Goal: Information Seeking & Learning: Understand process/instructions

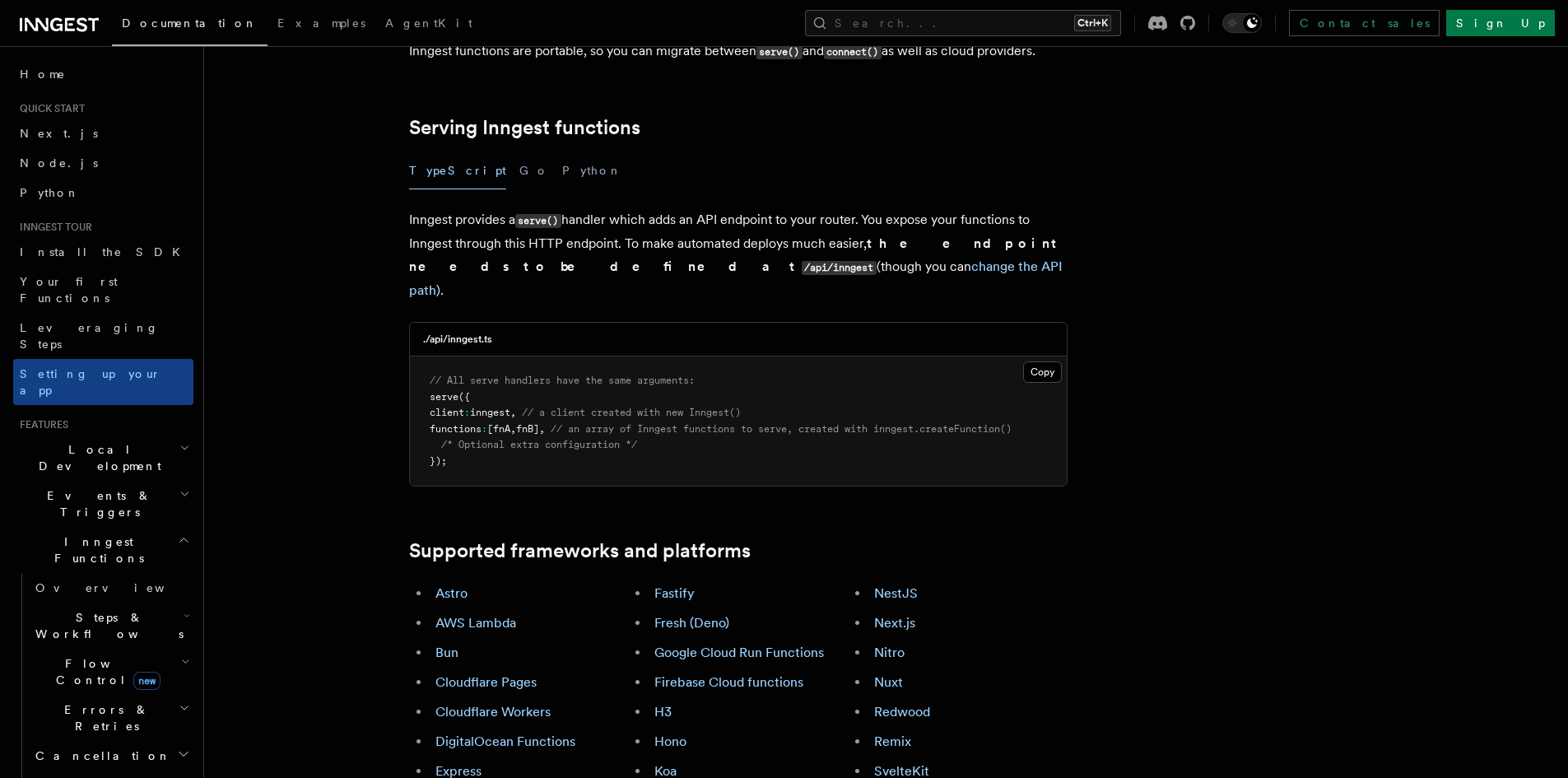
scroll to position [659, 0]
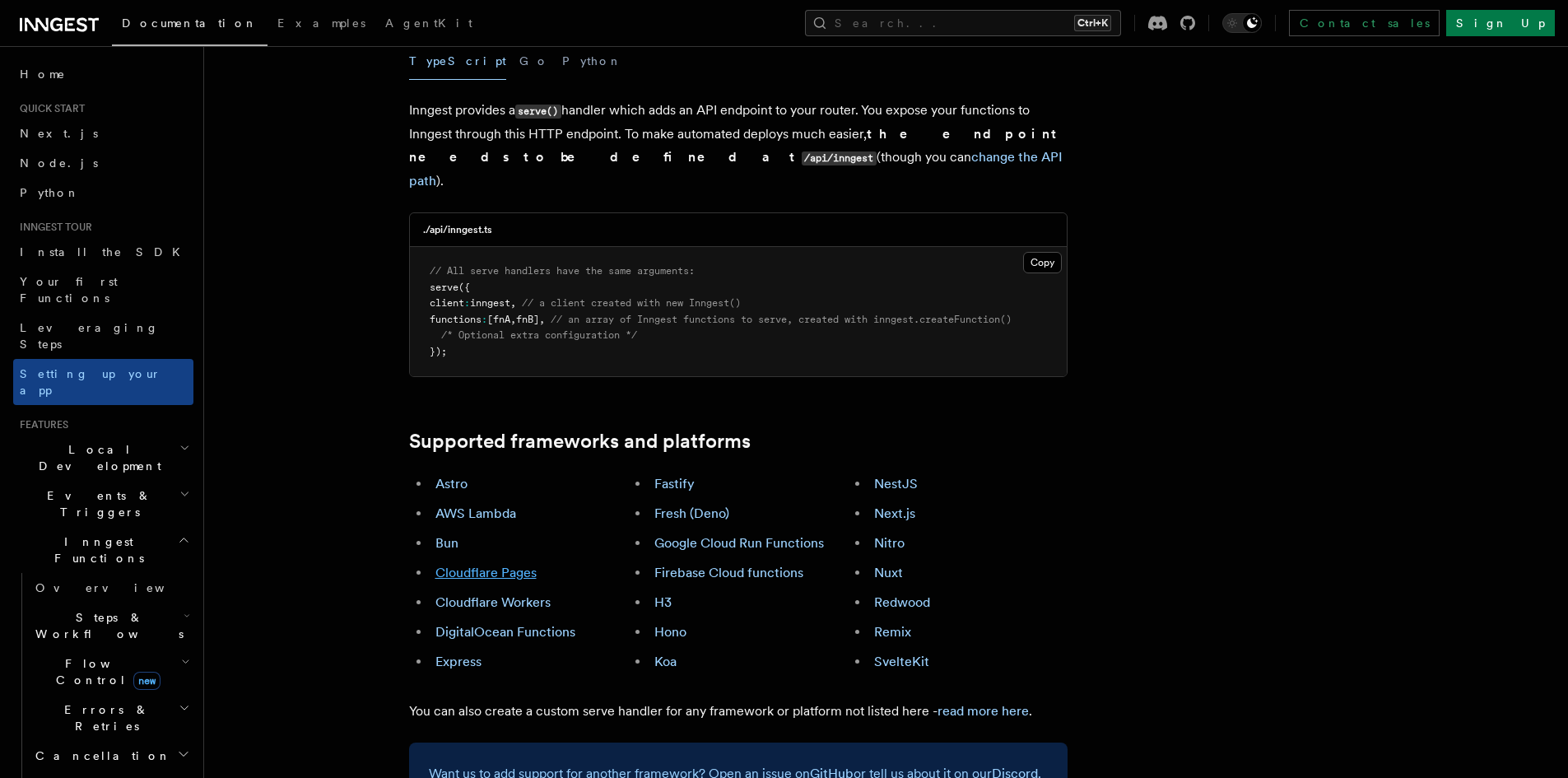
click at [517, 564] on link "Cloudflare Pages" at bounding box center [486, 572] width 101 height 16
click at [971, 703] on link "read more here" at bounding box center [983, 711] width 91 height 16
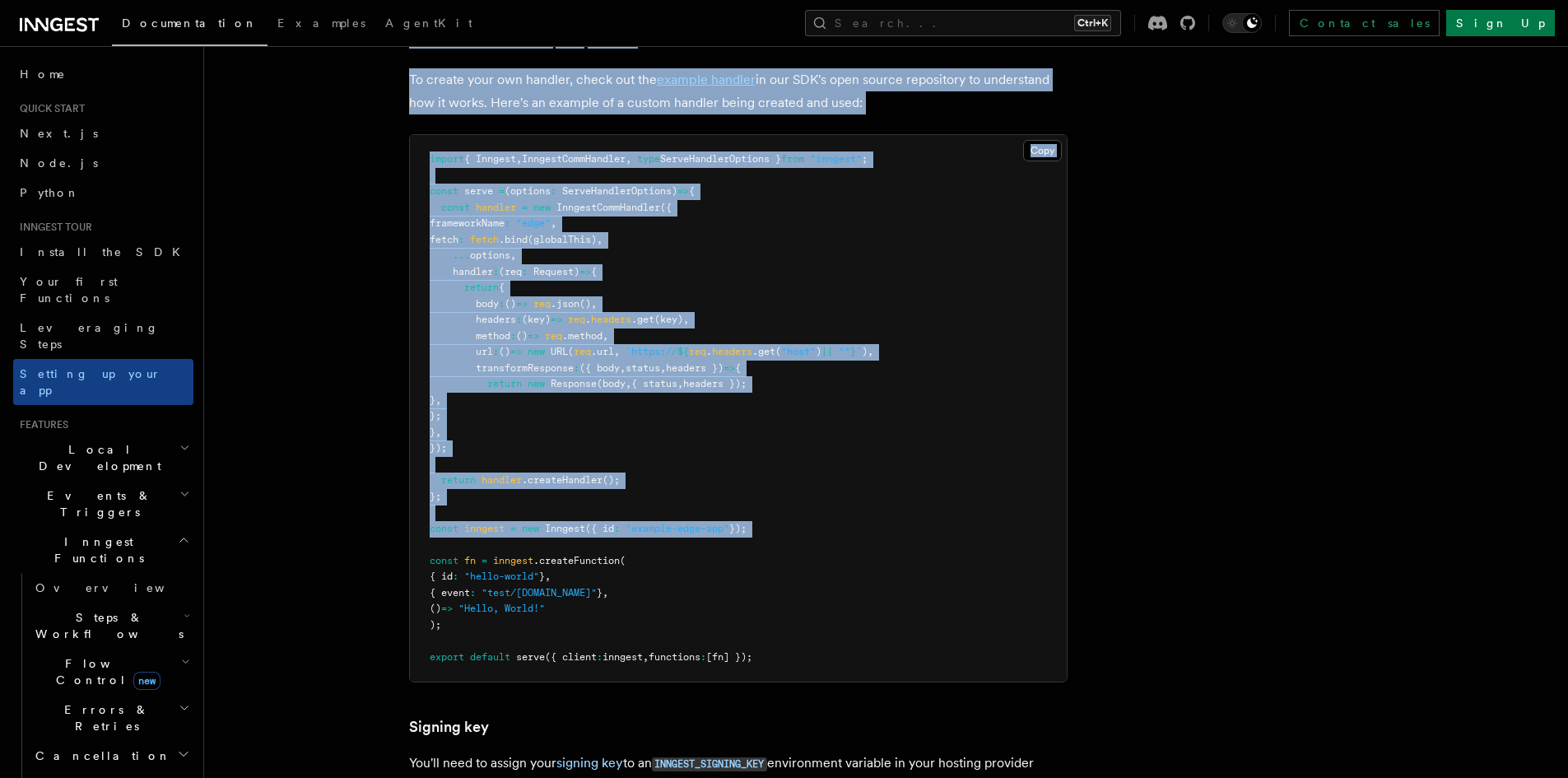
scroll to position [13280, 0]
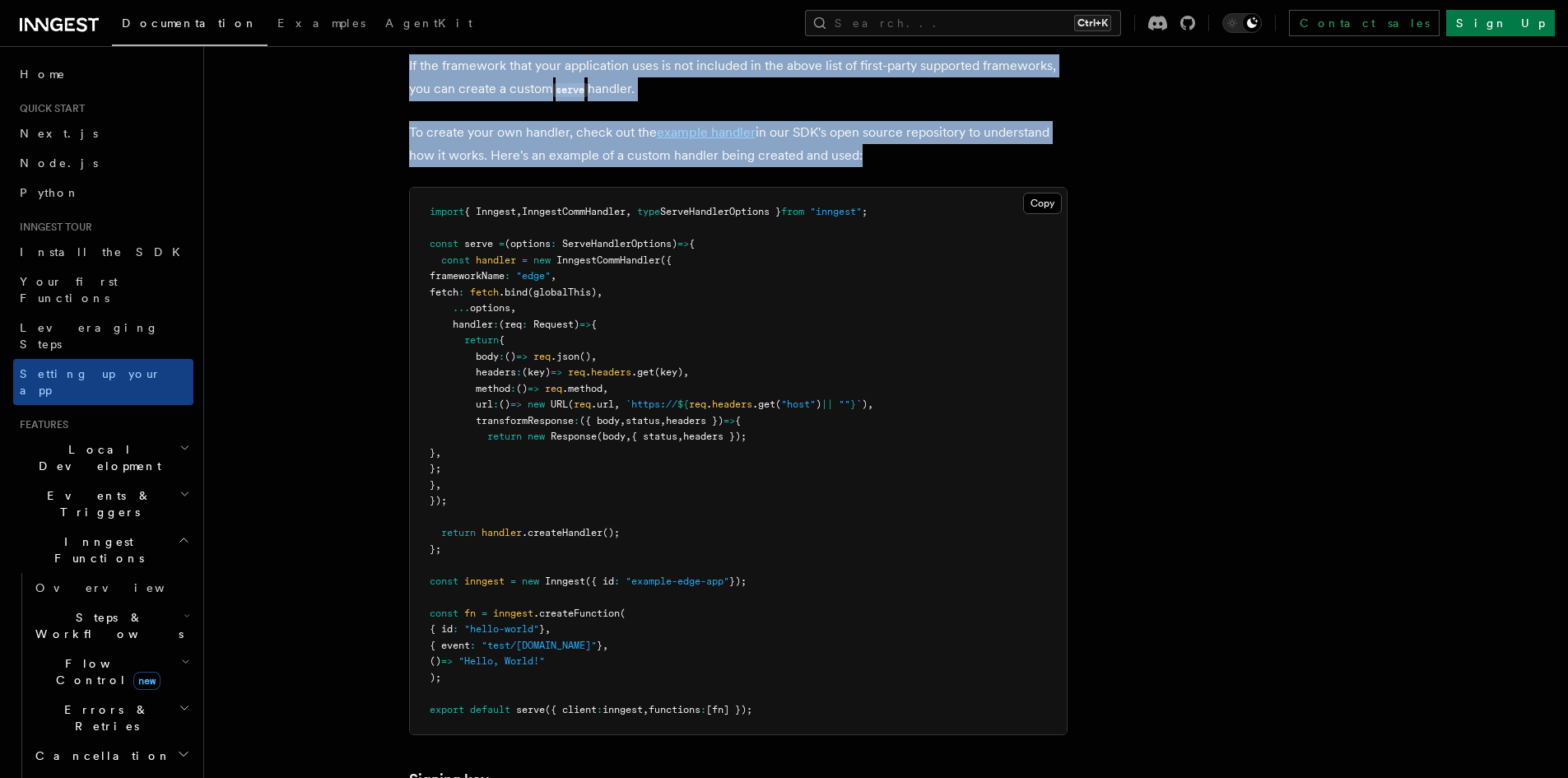
drag, startPoint x: 407, startPoint y: 64, endPoint x: 856, endPoint y: 102, distance: 450.6
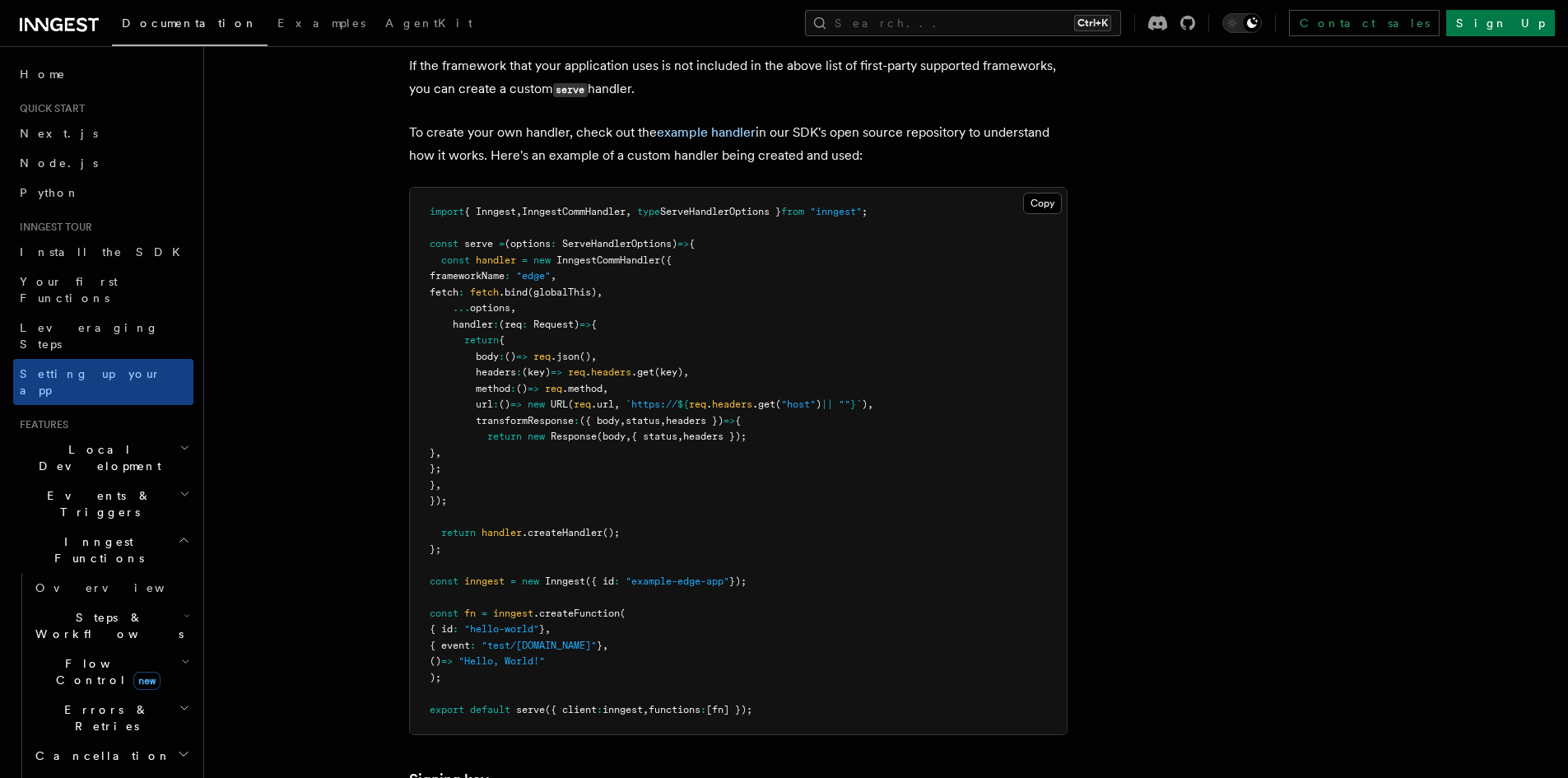
click at [863, 121] on p "To create your own handler, check out the example handler in our SDK's open sou…" at bounding box center [738, 144] width 659 height 46
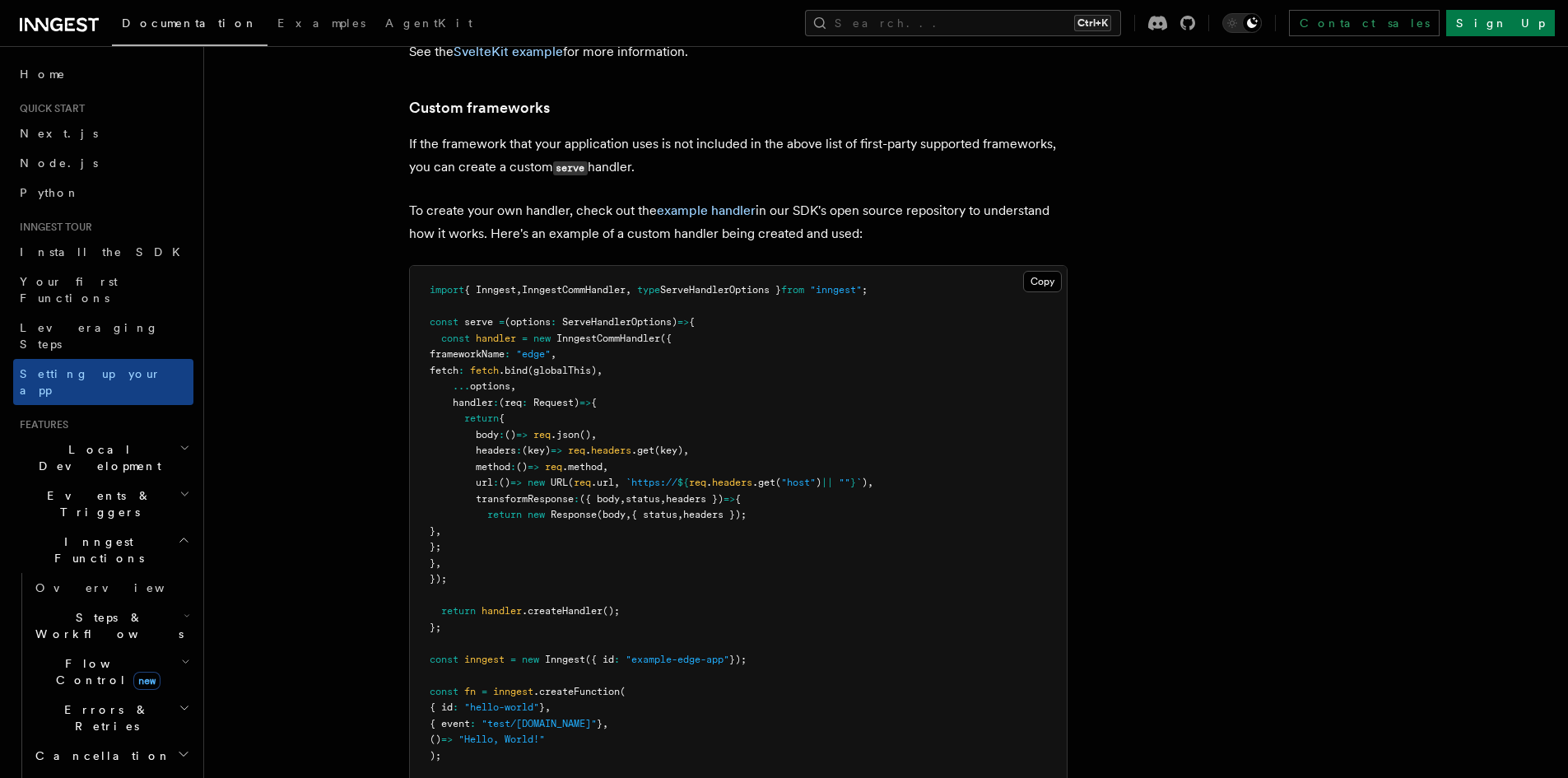
scroll to position [13171, 0]
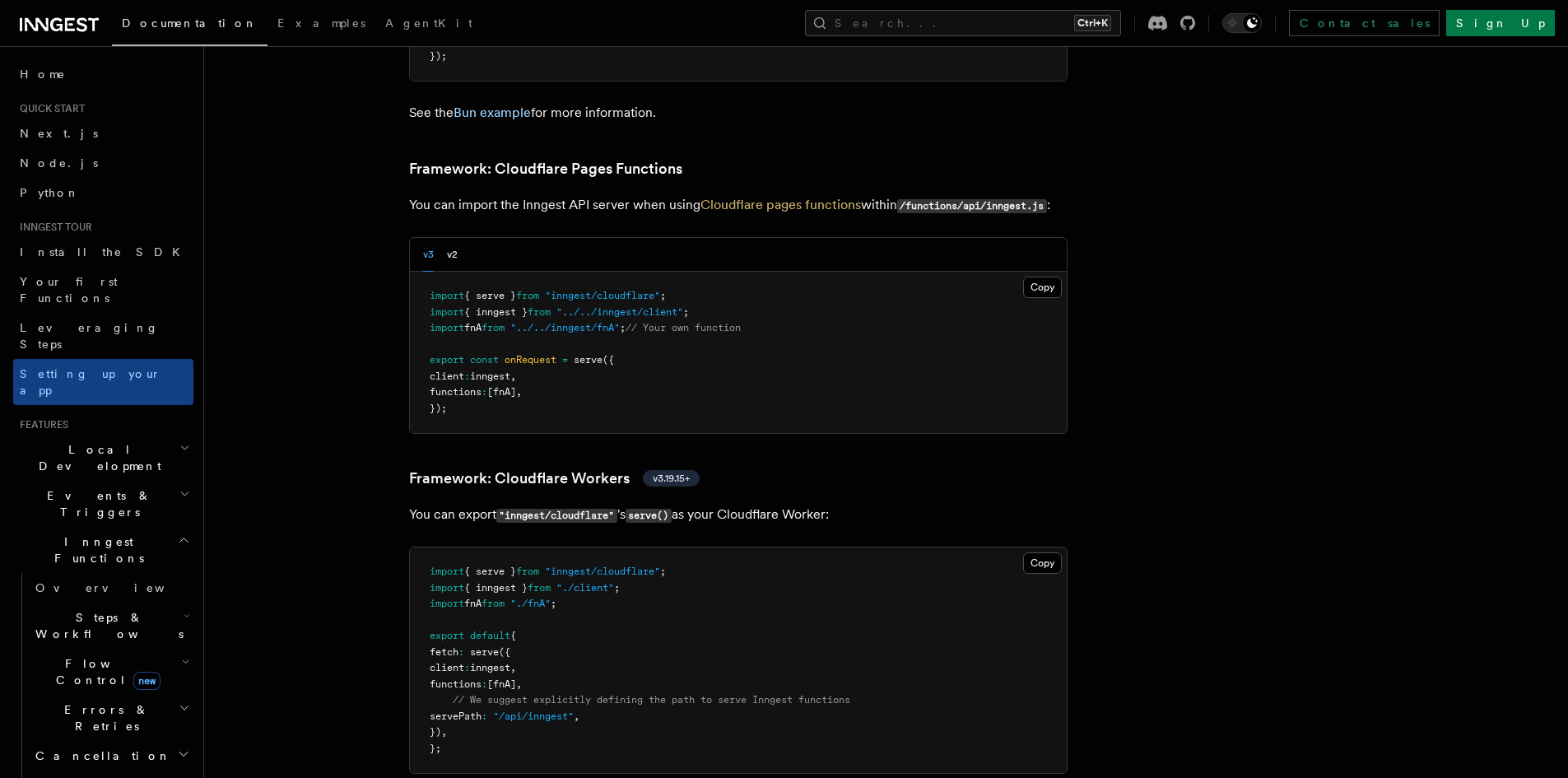
scroll to position [2524, 0]
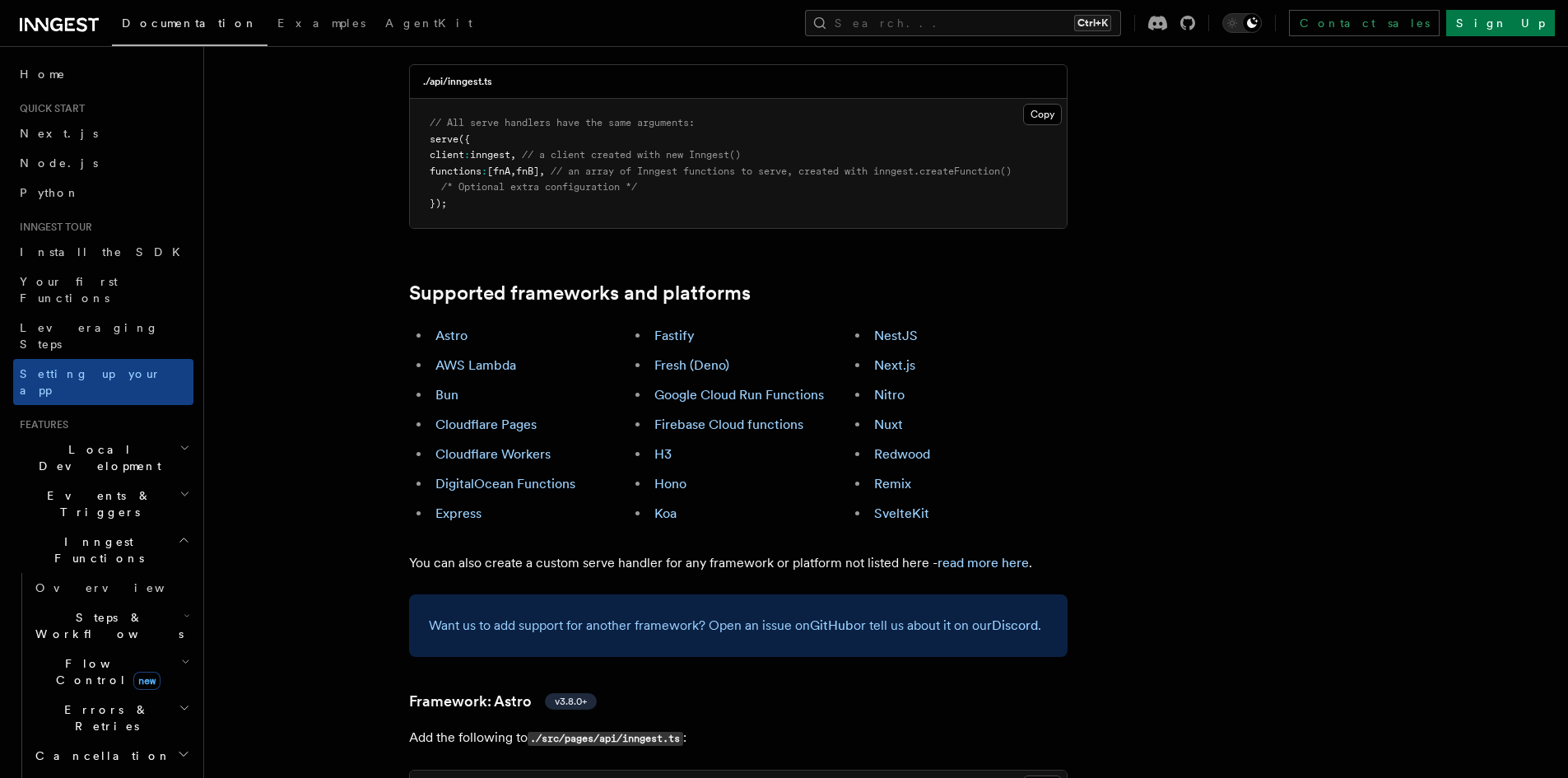
scroll to position [3978, 0]
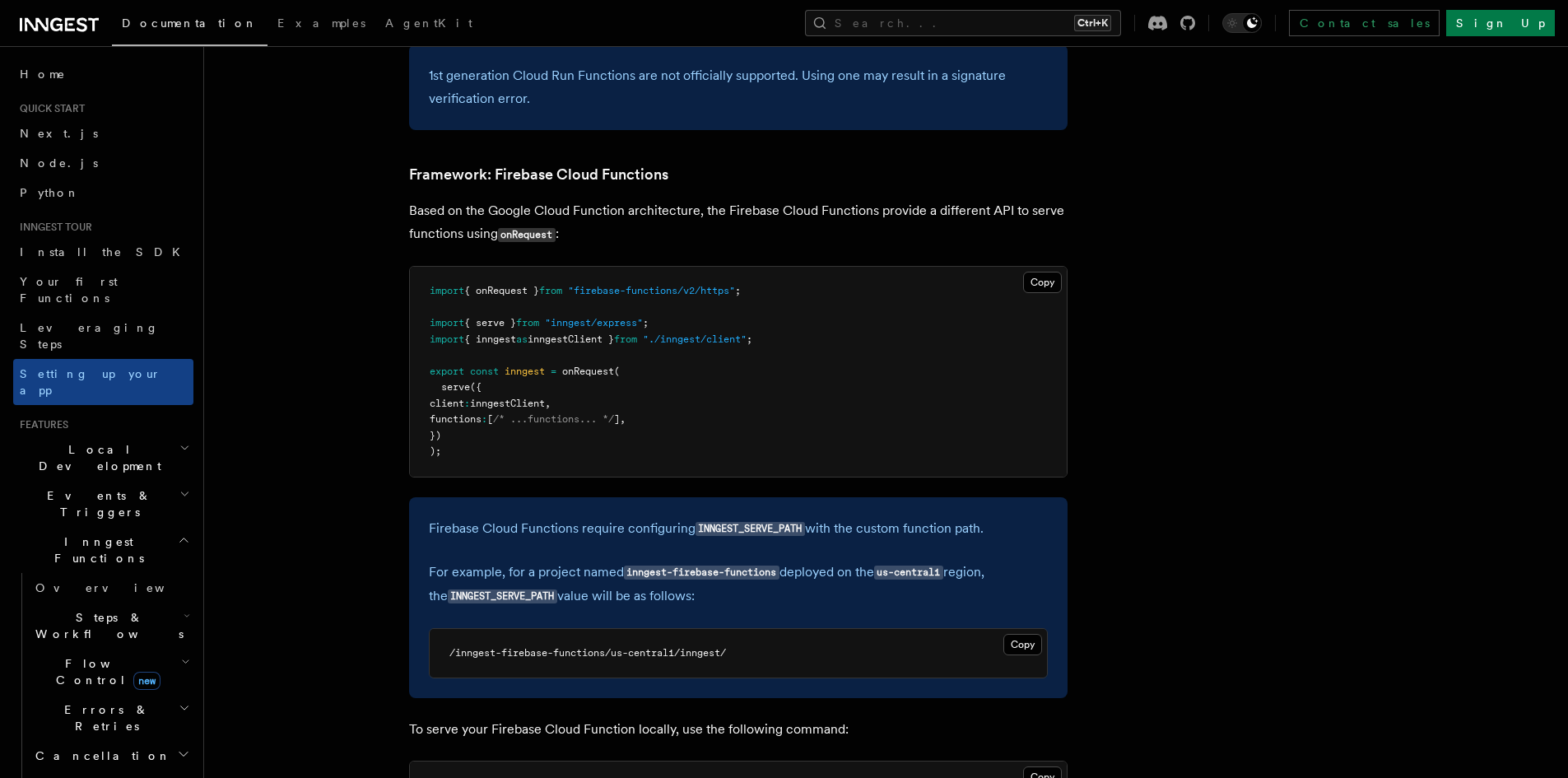
scroll to position [6596, 0]
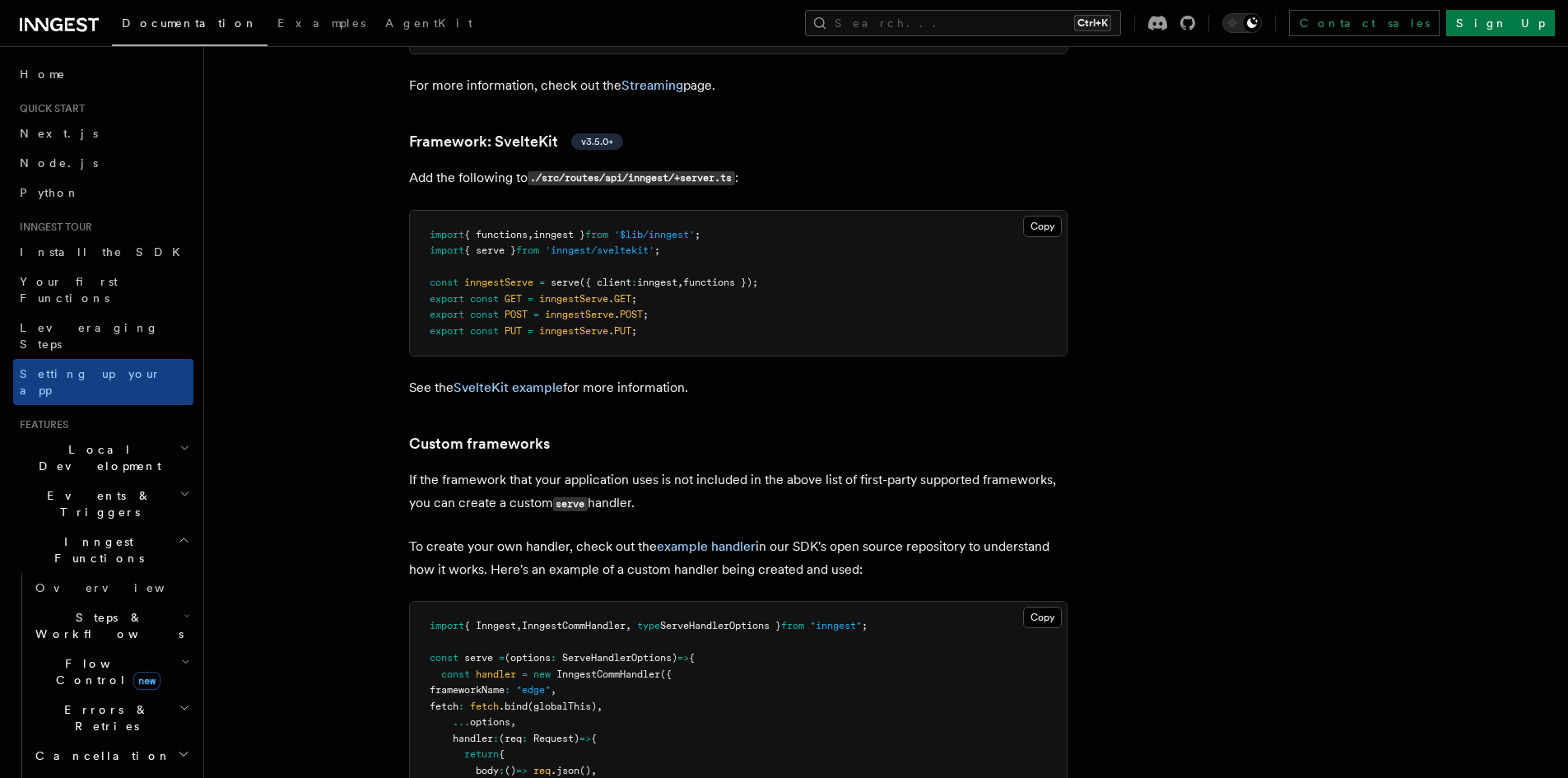
scroll to position [12869, 0]
drag, startPoint x: 558, startPoint y: 67, endPoint x: 493, endPoint y: 87, distance: 68.0
copy link "SvelteKit"
